Goal: Task Accomplishment & Management: Use online tool/utility

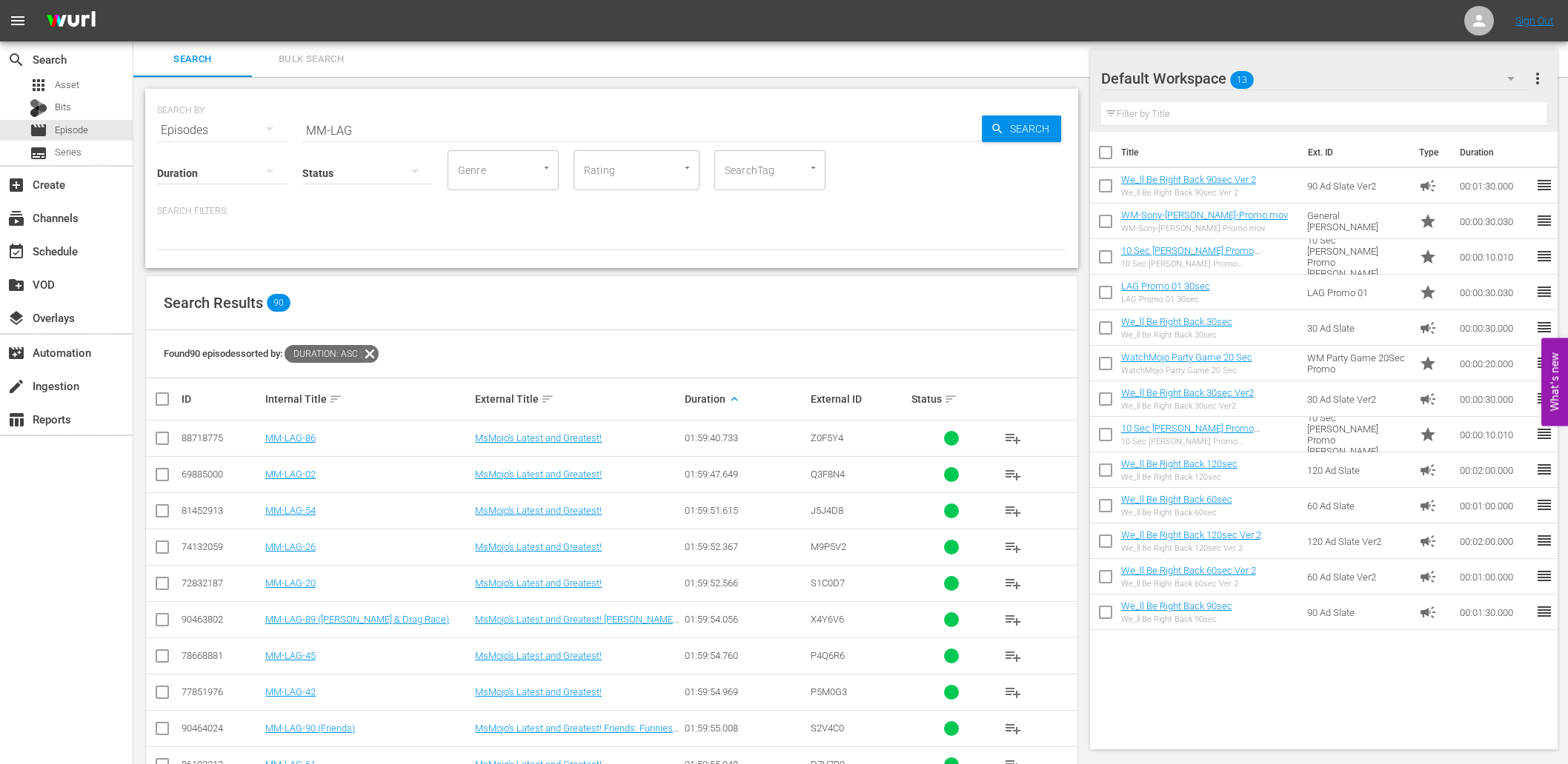
scroll to position [61, 0]
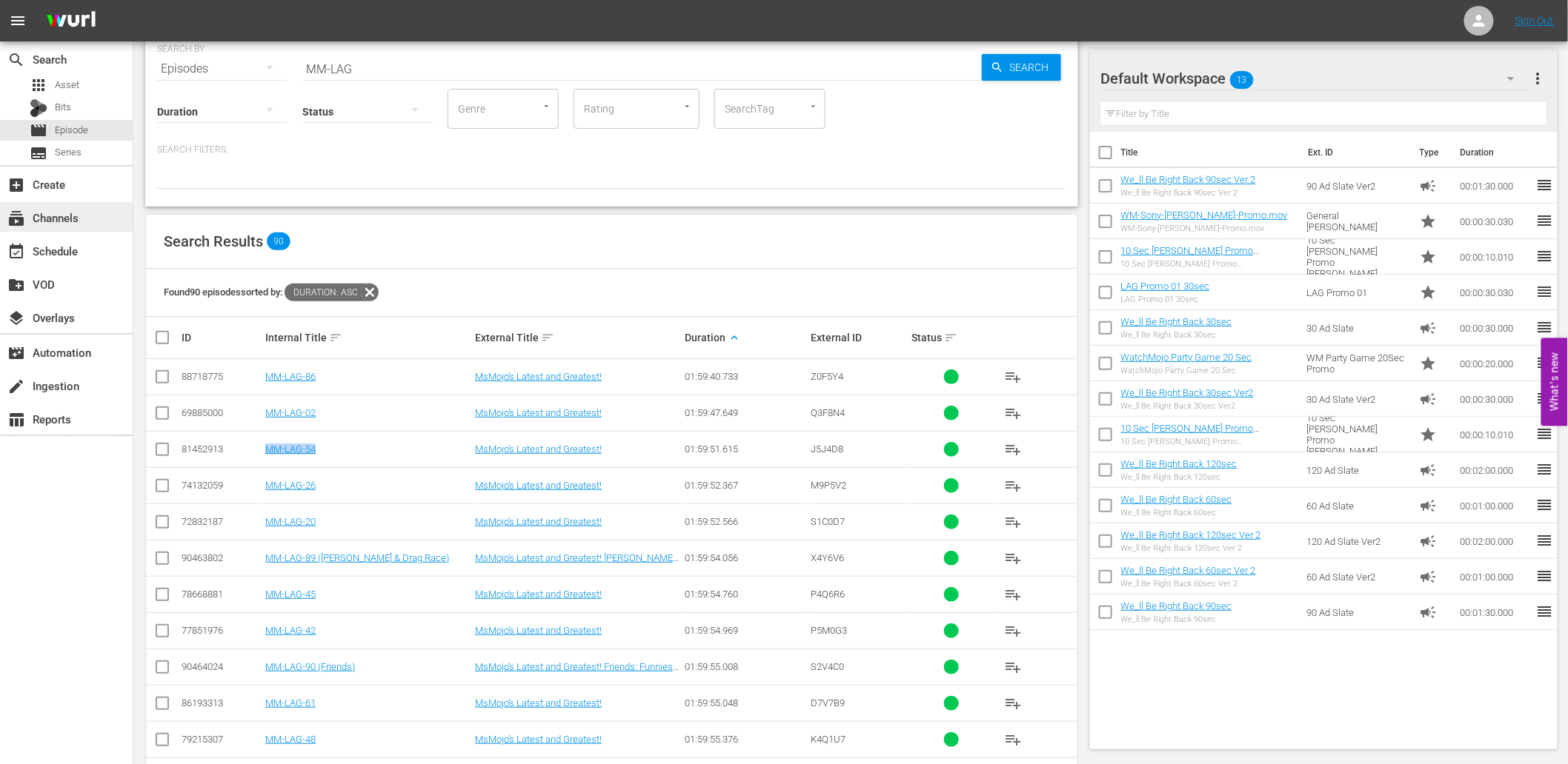
click at [56, 212] on div "subscriptions Channels" at bounding box center [42, 214] width 83 height 13
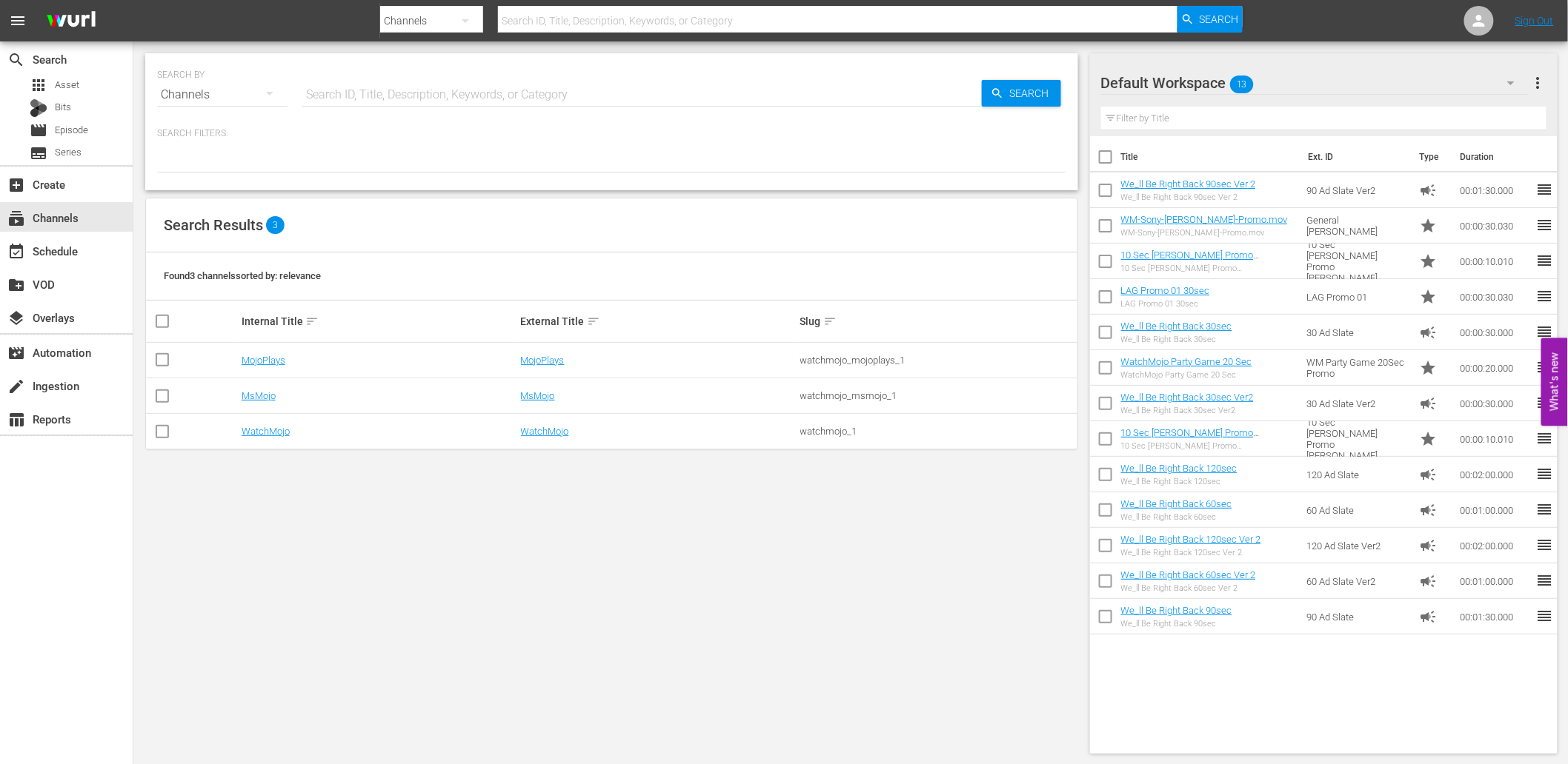
click at [259, 424] on td "WatchMojo" at bounding box center [379, 432] width 280 height 36
click at [262, 433] on link "WatchMojo" at bounding box center [265, 431] width 48 height 11
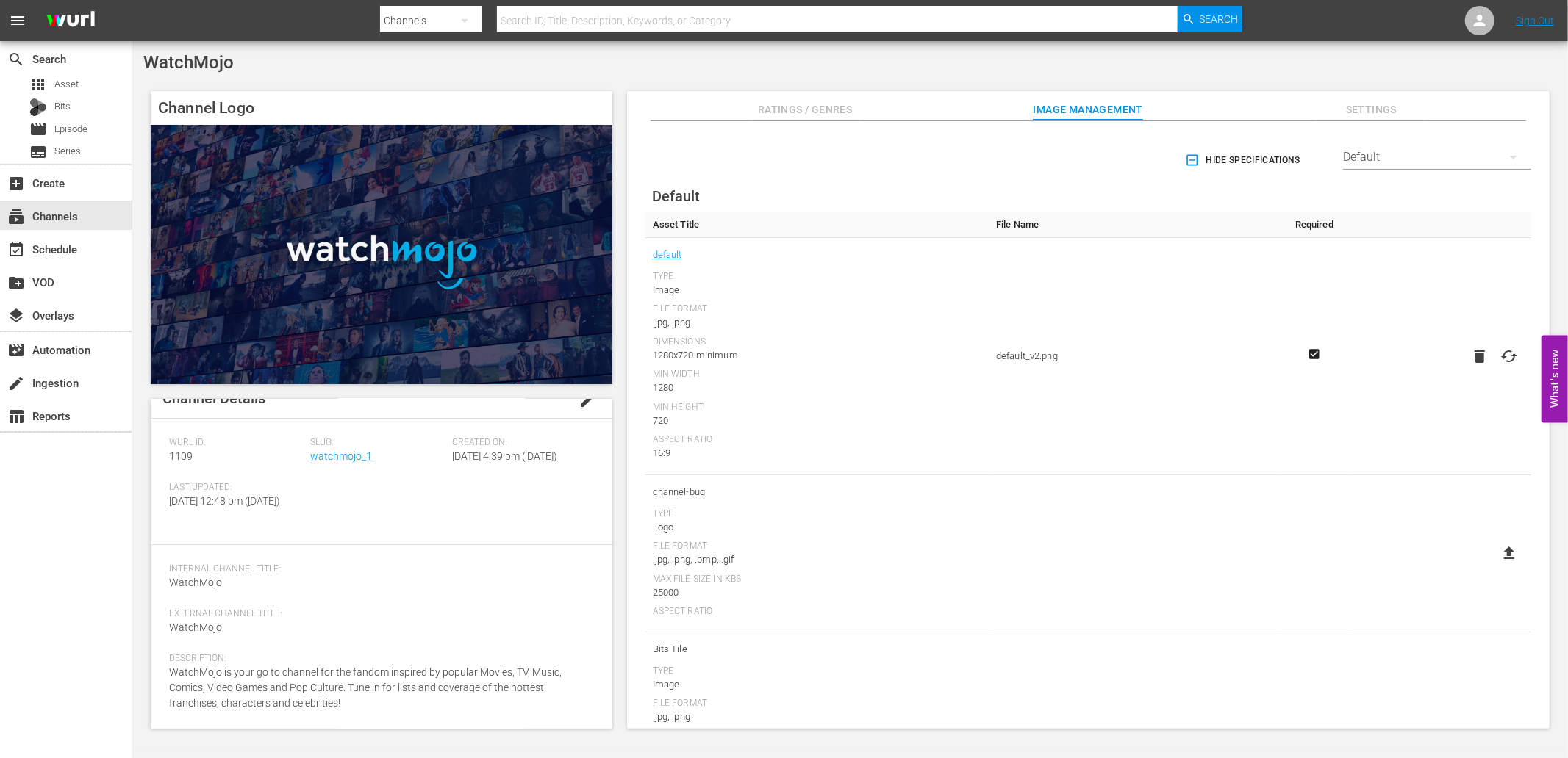
click at [1357, 115] on span "Settings" at bounding box center [1371, 110] width 110 height 19
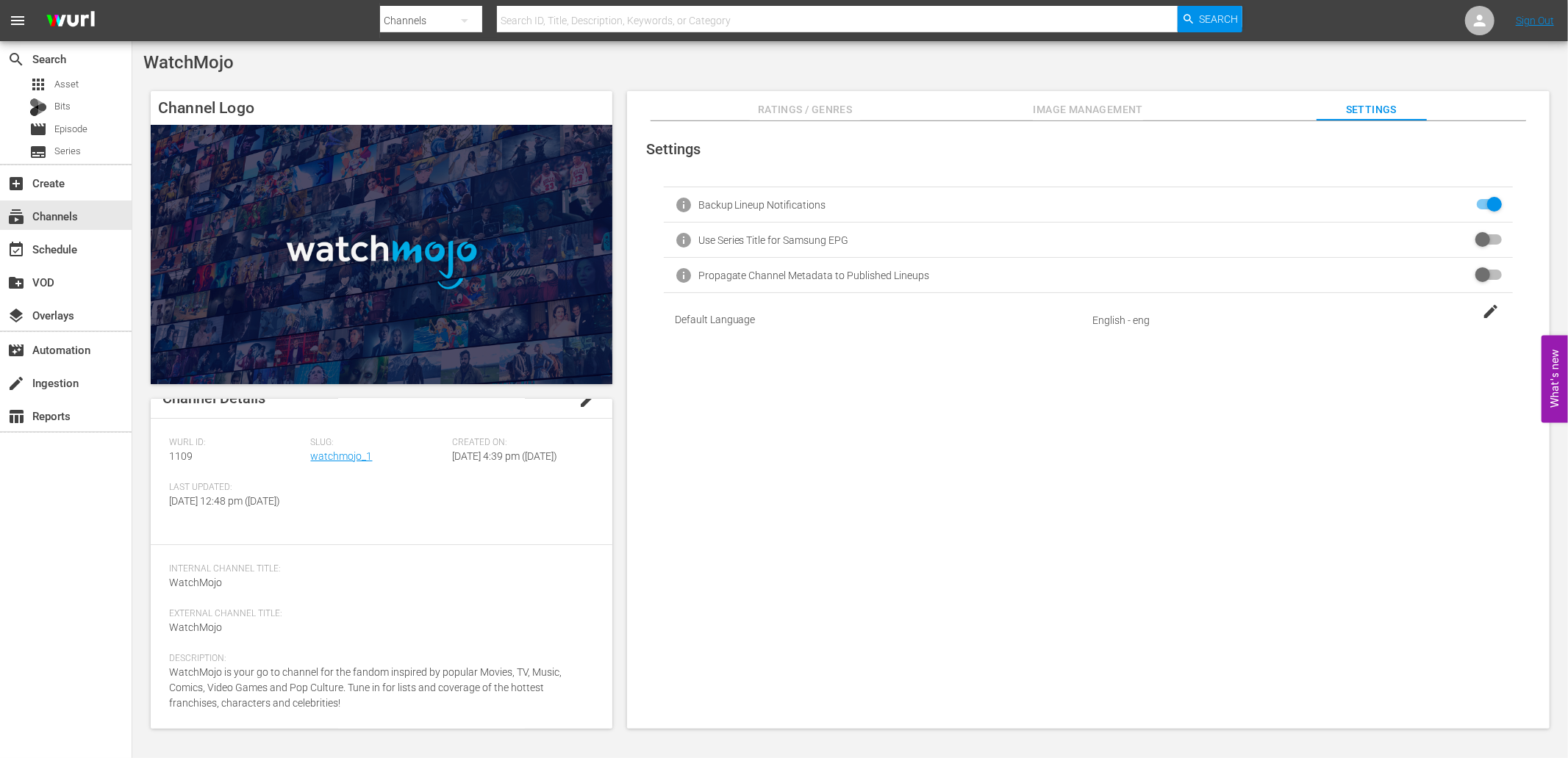
click at [808, 103] on span "Ratings / Genres" at bounding box center [805, 110] width 110 height 19
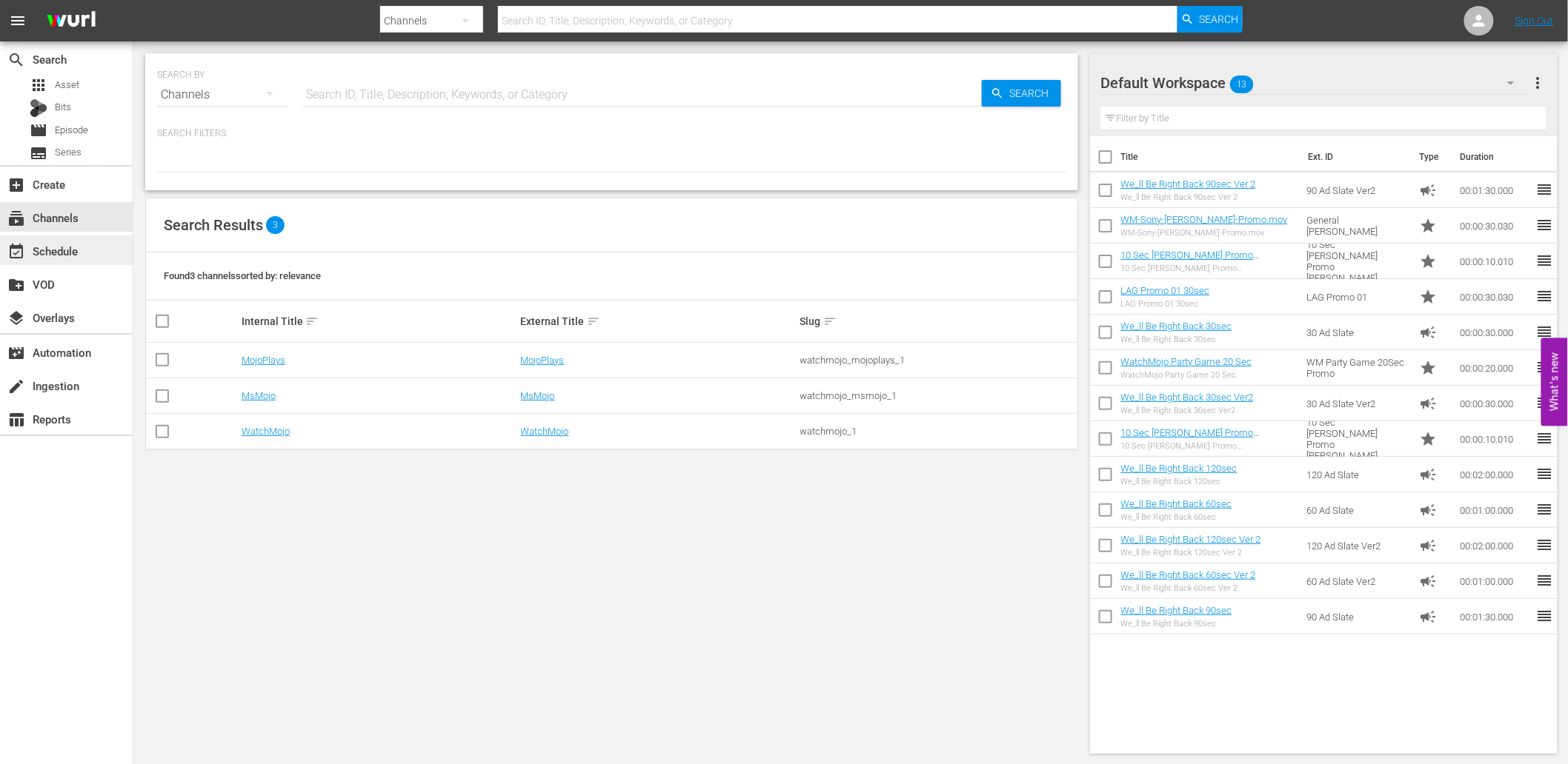
click at [53, 249] on div "event_available Schedule" at bounding box center [42, 248] width 83 height 13
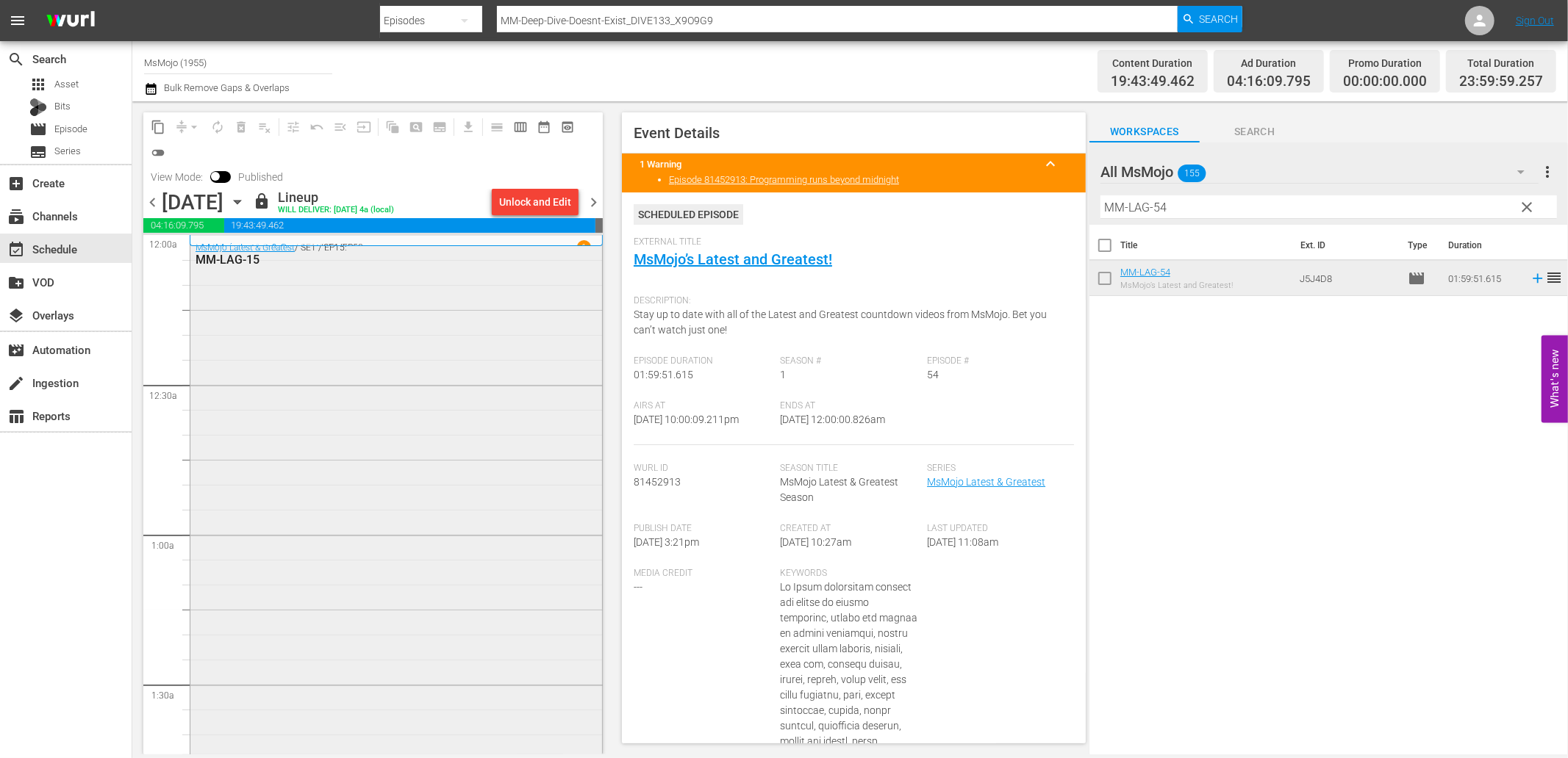
click at [391, 313] on div "MsMojo Latest & Greatest / SE1 / EP15: MM-LAG-15" at bounding box center [396, 533] width 412 height 595
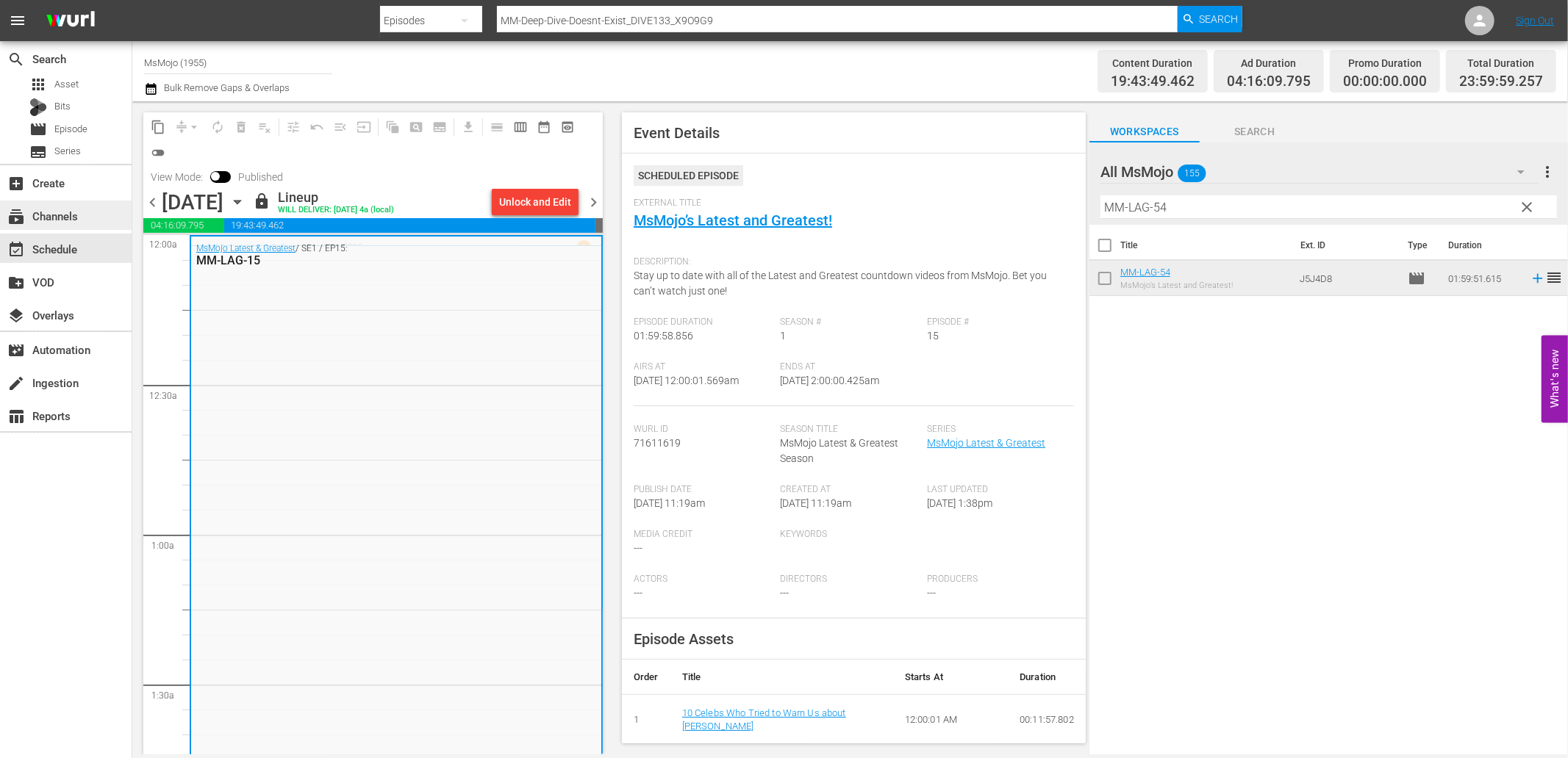
click at [56, 213] on div "subscriptions Channels" at bounding box center [41, 213] width 82 height 13
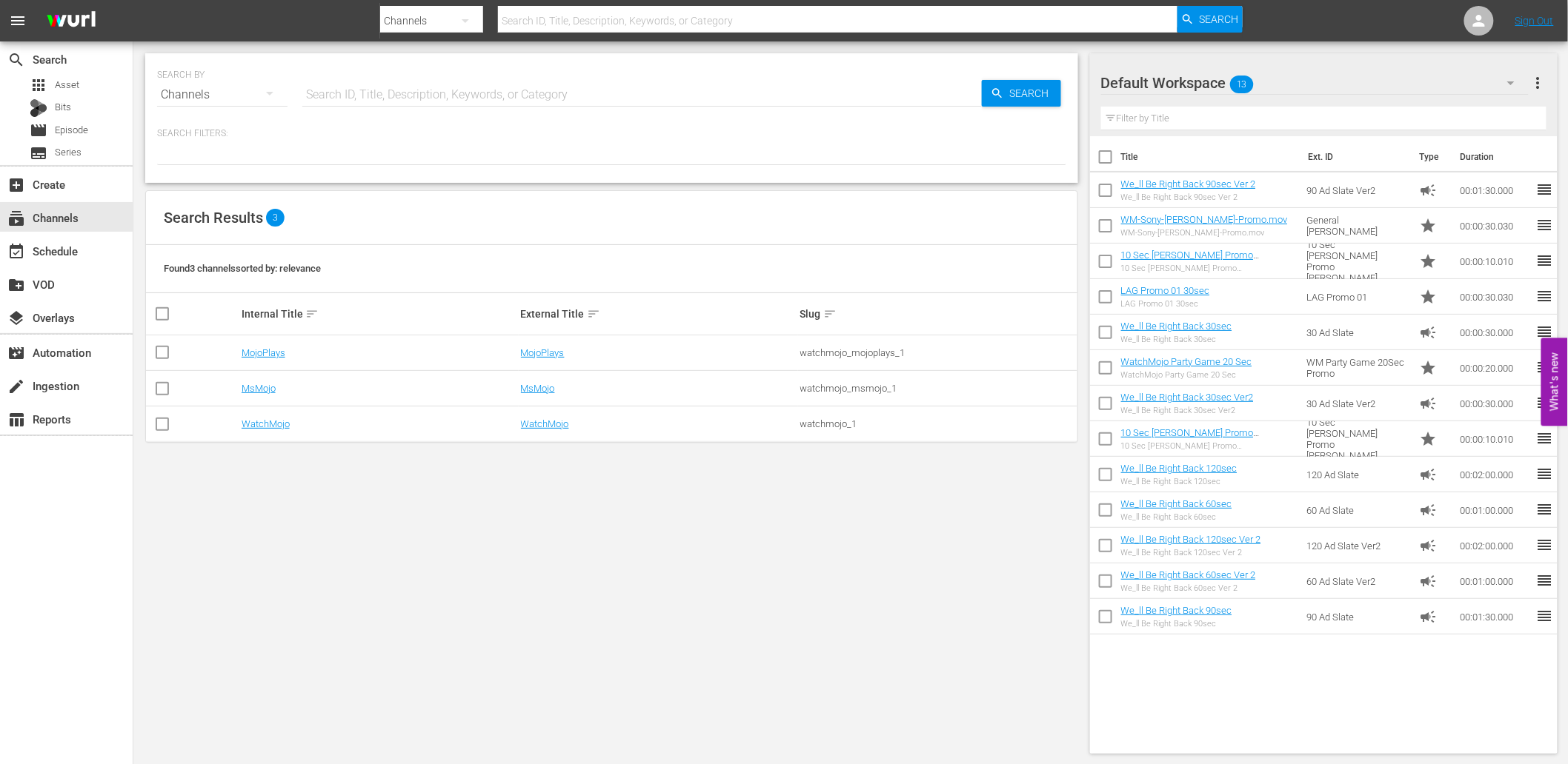
click at [504, 549] on div "SEARCH BY Search By Channels Search ID, Title, Description, Keywords, or Catego…" at bounding box center [612, 403] width 957 height 724
